Goal: Entertainment & Leisure: Consume media (video, audio)

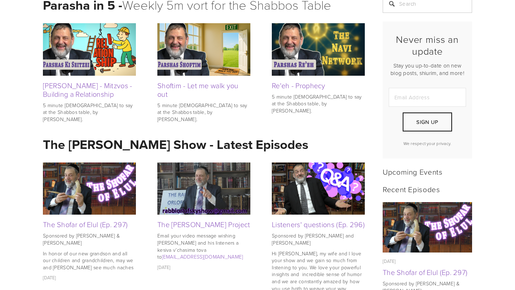
scroll to position [167, 0]
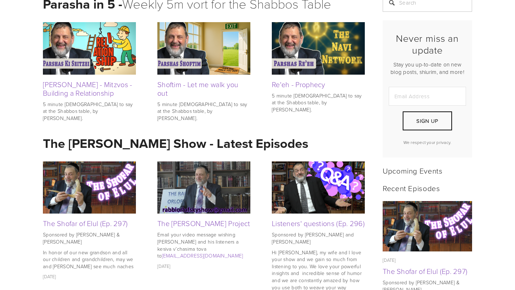
click at [173, 192] on img at bounding box center [203, 188] width 93 height 52
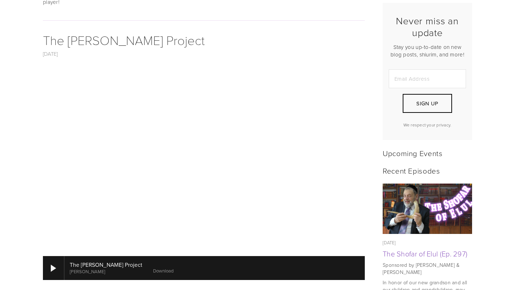
scroll to position [185, 0]
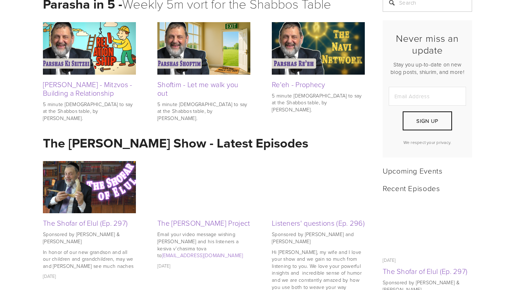
scroll to position [167, 0]
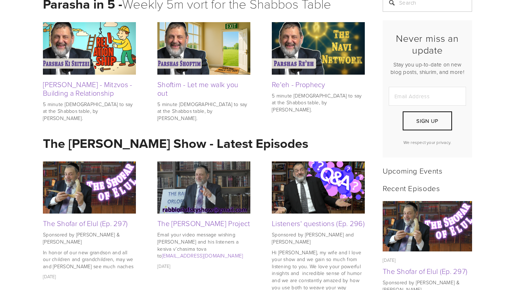
click at [81, 179] on img at bounding box center [89, 188] width 93 height 52
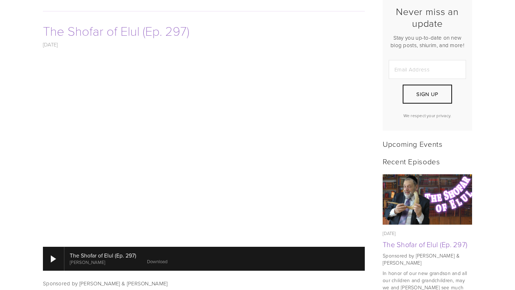
scroll to position [193, 0]
